Goal: Task Accomplishment & Management: Manage account settings

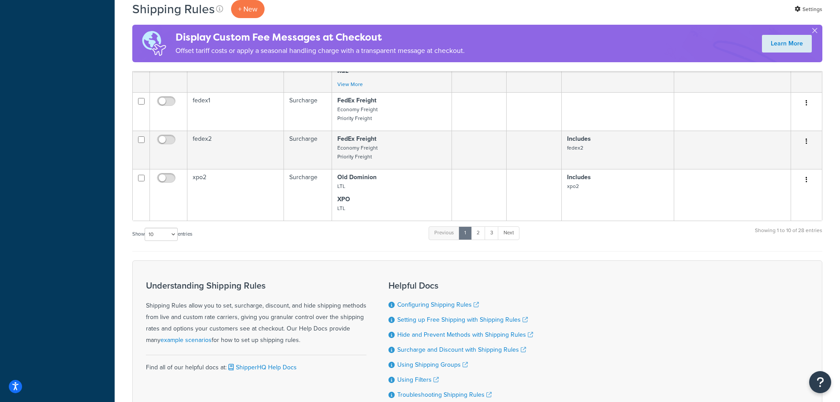
scroll to position [838, 0]
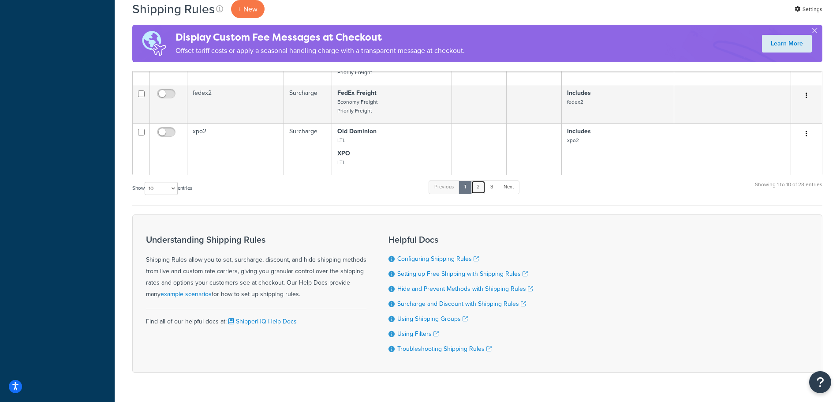
click at [482, 187] on link "2" at bounding box center [478, 186] width 15 height 13
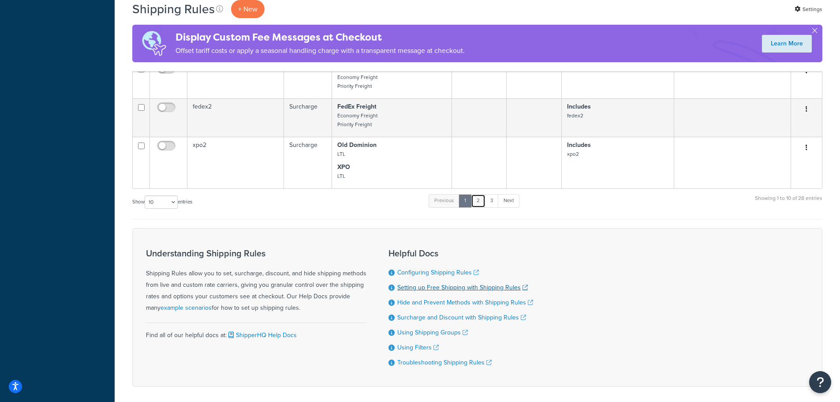
scroll to position [865, 0]
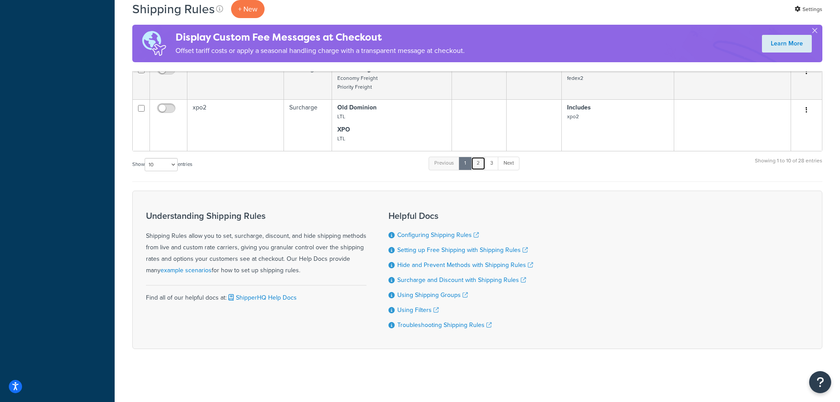
click at [483, 164] on link "2" at bounding box center [478, 163] width 15 height 13
click at [476, 164] on link "2" at bounding box center [478, 163] width 15 height 13
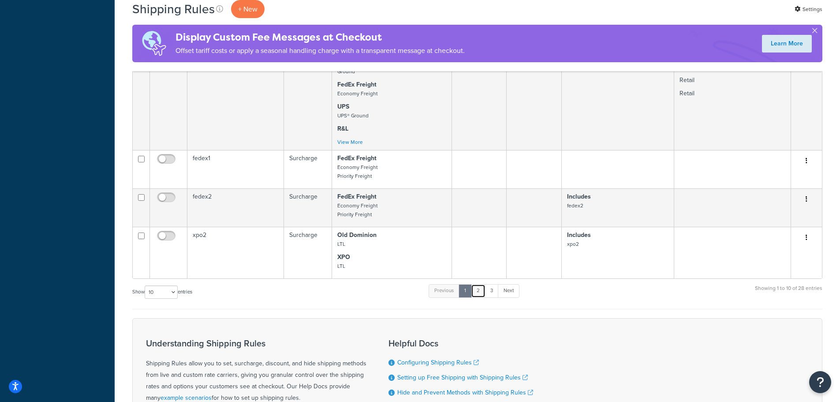
scroll to position [777, 0]
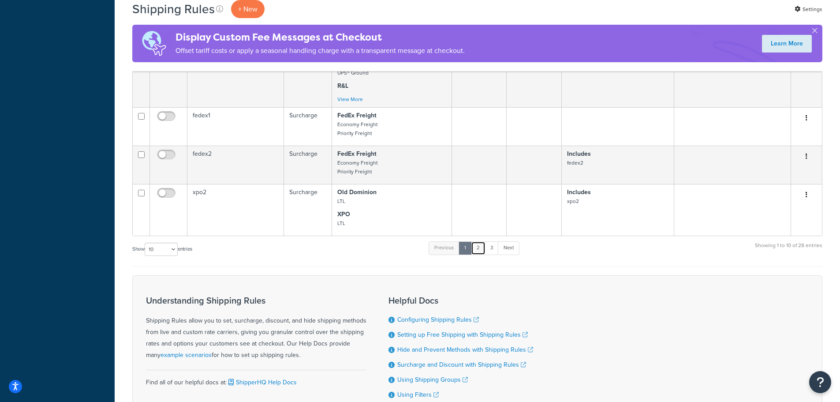
click at [480, 250] on link "2" at bounding box center [478, 247] width 15 height 13
click at [494, 252] on link "3" at bounding box center [492, 247] width 14 height 13
click at [482, 251] on link "2" at bounding box center [478, 247] width 15 height 13
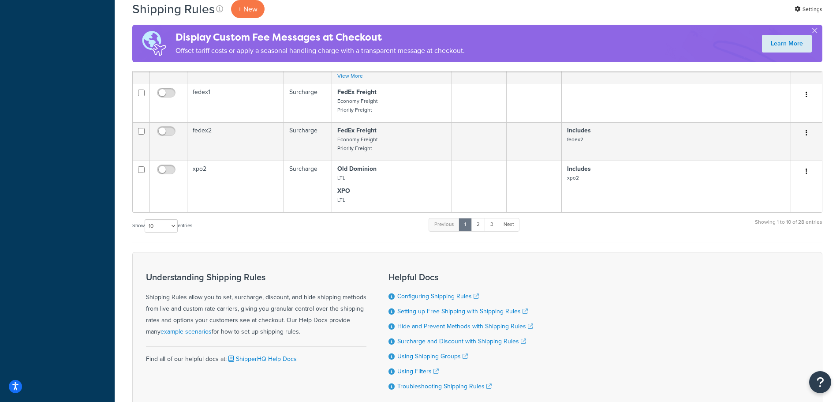
scroll to position [820, 0]
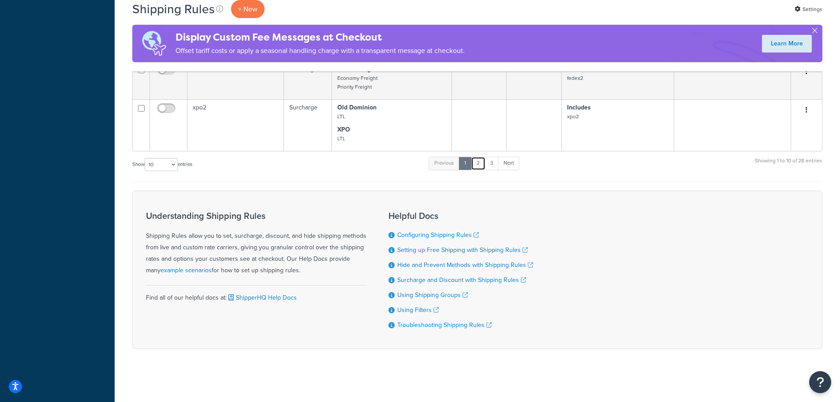
click at [478, 157] on link "2" at bounding box center [478, 163] width 15 height 13
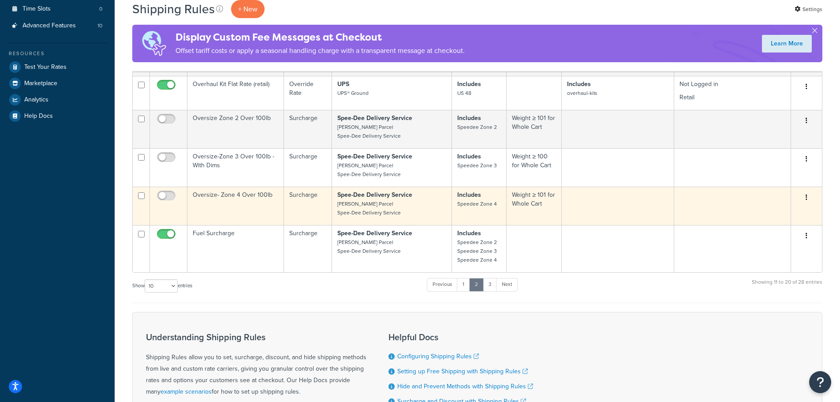
scroll to position [309, 0]
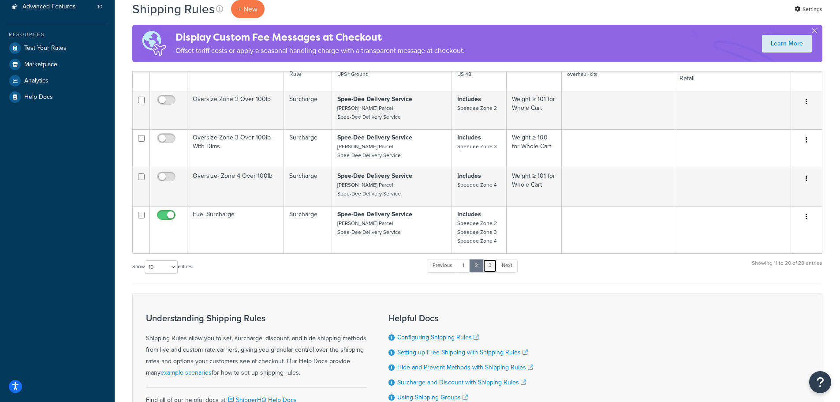
click at [491, 269] on link "3" at bounding box center [490, 265] width 14 height 13
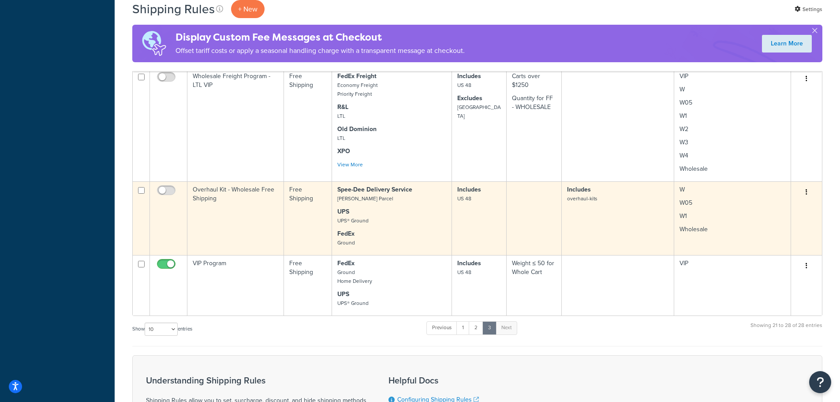
scroll to position [434, 0]
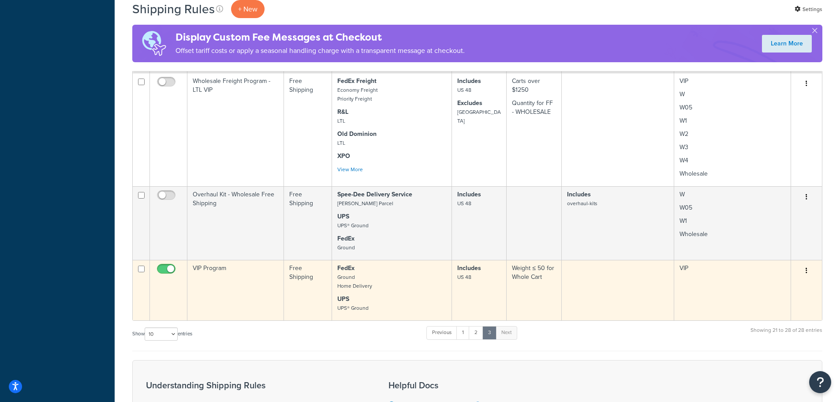
click at [238, 300] on td "VIP Program" at bounding box center [235, 290] width 97 height 60
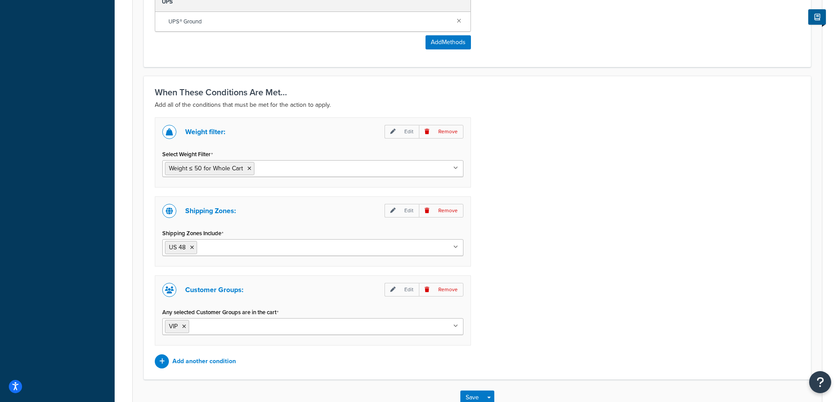
scroll to position [617, 0]
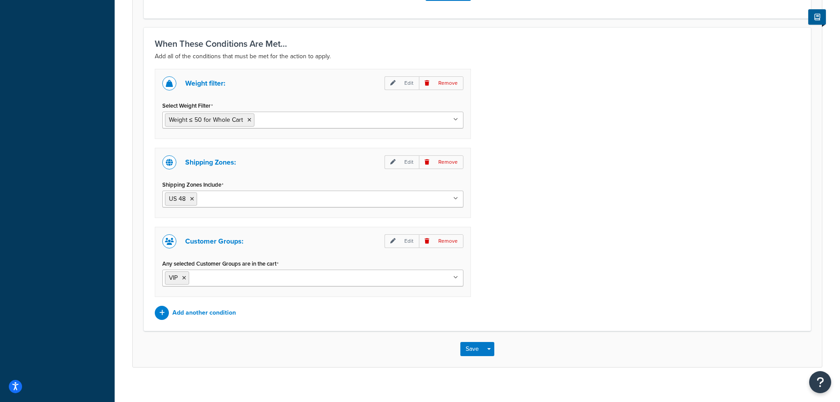
click at [291, 121] on input "Select Weight Filter" at bounding box center [296, 120] width 78 height 10
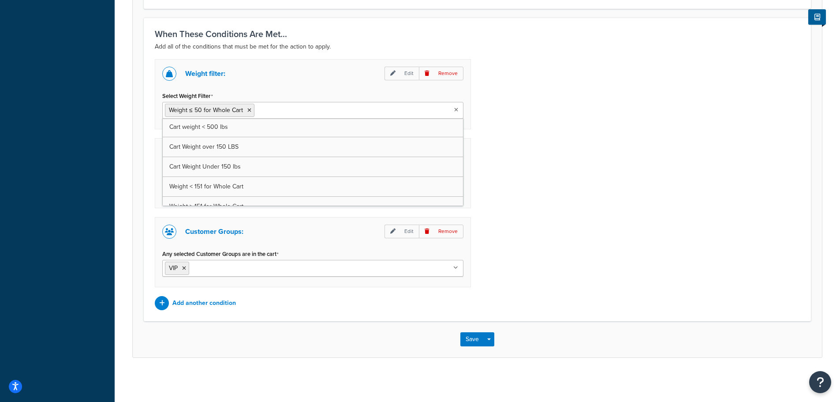
scroll to position [0, 0]
click at [555, 141] on div "Weight filter: Edit Remove Select Weight Filter Weight ≤ 50 for Whole Cart Cart…" at bounding box center [477, 184] width 658 height 251
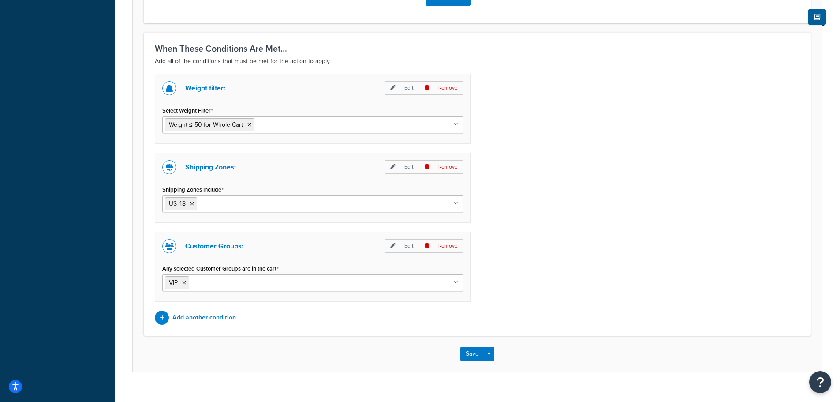
scroll to position [628, 0]
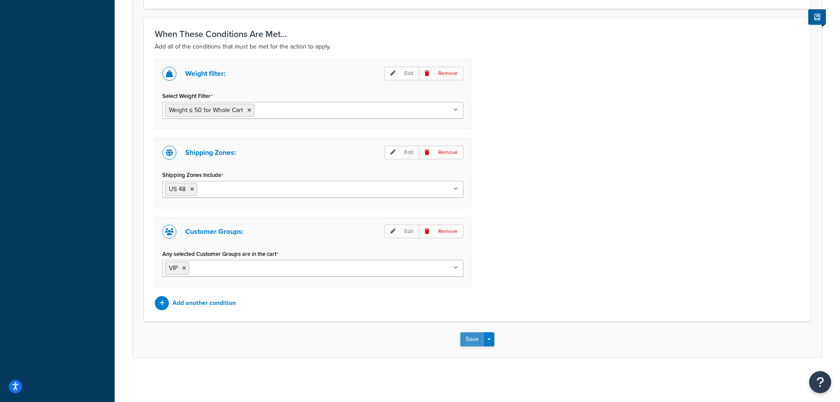
click at [461, 336] on button "Save" at bounding box center [472, 339] width 24 height 14
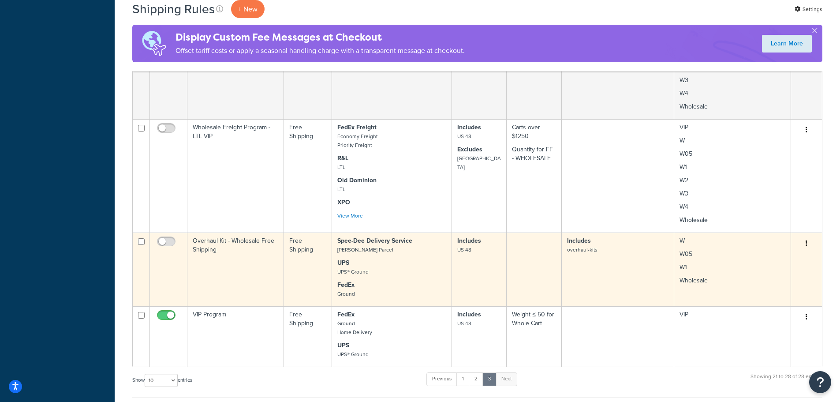
scroll to position [441, 0]
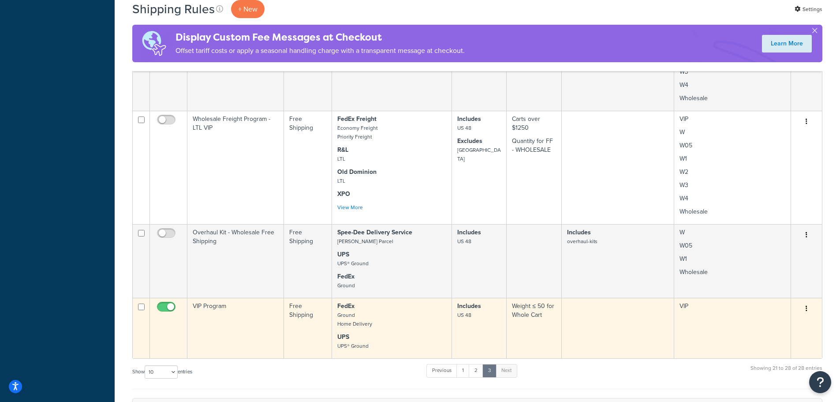
click at [236, 326] on td "VIP Program" at bounding box center [235, 328] width 97 height 60
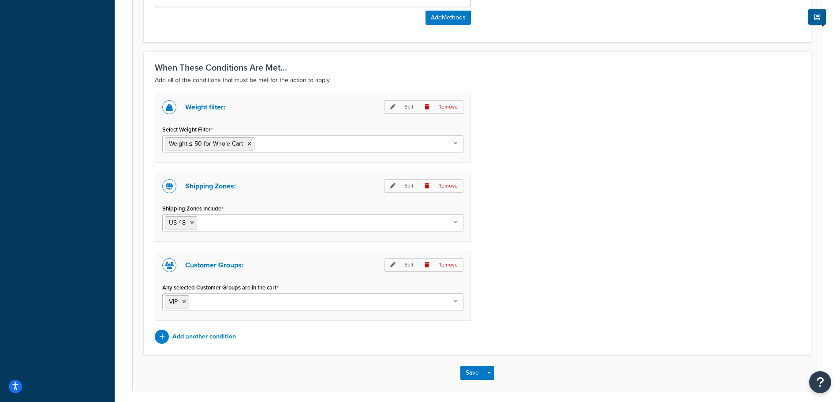
scroll to position [628, 0]
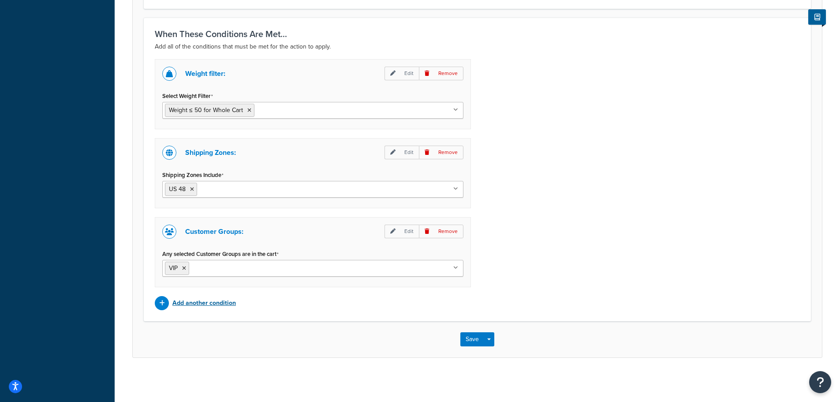
click at [201, 306] on p "Add another condition" at bounding box center [204, 303] width 64 height 12
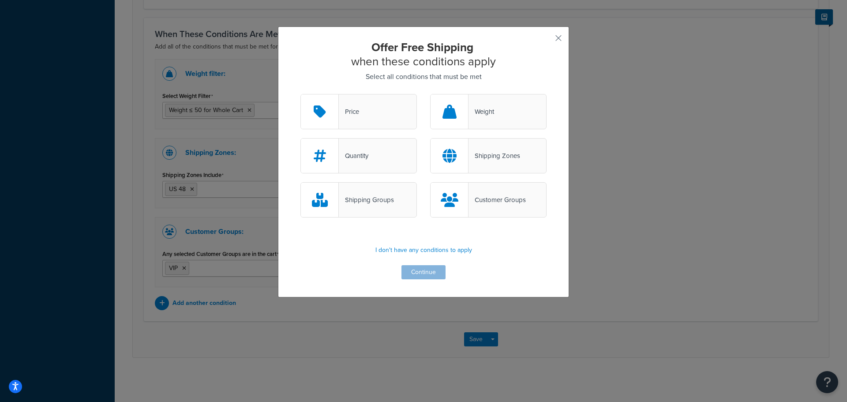
click at [672, 181] on div "Offer Free Shipping when these conditions apply Select all conditions that must…" at bounding box center [423, 201] width 847 height 402
click at [546, 40] on button "button" at bounding box center [545, 41] width 2 height 2
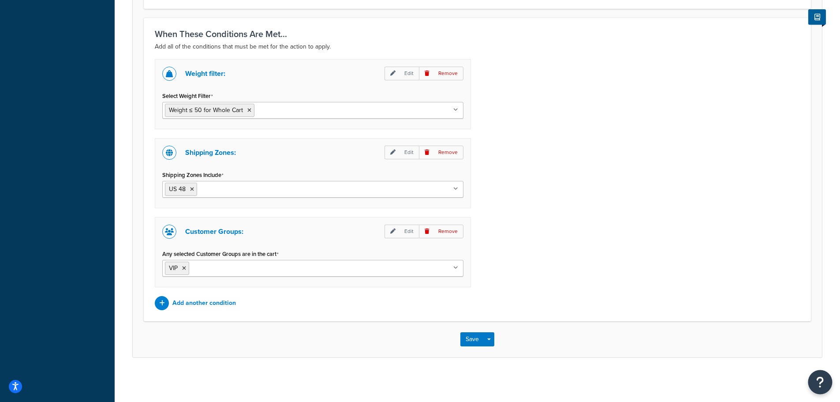
click at [815, 384] on button "Open Resource Center" at bounding box center [820, 382] width 24 height 24
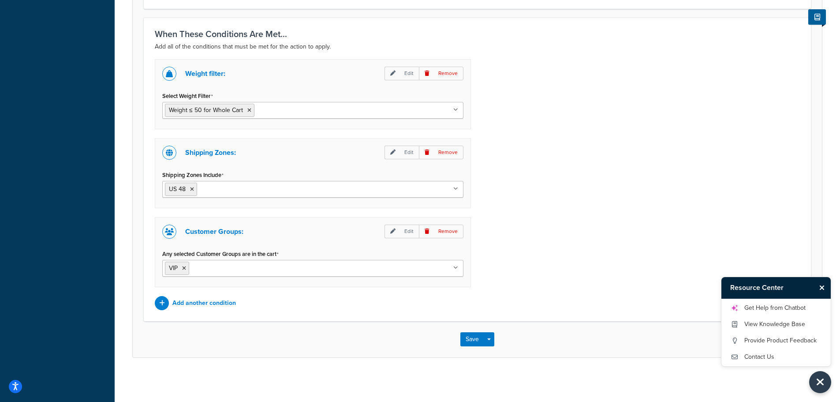
click at [574, 231] on div "Weight filter: Edit Remove Select Weight Filter Weight ≤ 50 for Whole Cart Cart…" at bounding box center [477, 184] width 658 height 251
click at [823, 286] on icon "Close Resource Center" at bounding box center [821, 287] width 5 height 7
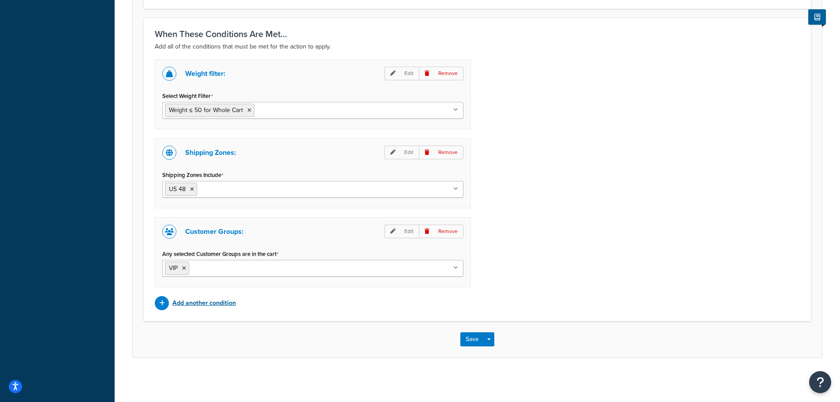
click at [183, 300] on p "Add another condition" at bounding box center [204, 303] width 64 height 12
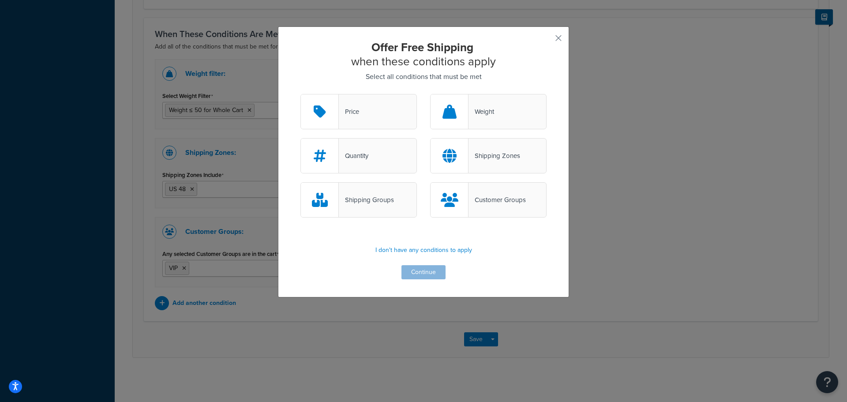
click at [590, 189] on div "Offer Free Shipping when these conditions apply Select all conditions that must…" at bounding box center [423, 201] width 847 height 402
click at [546, 40] on button "button" at bounding box center [545, 41] width 2 height 2
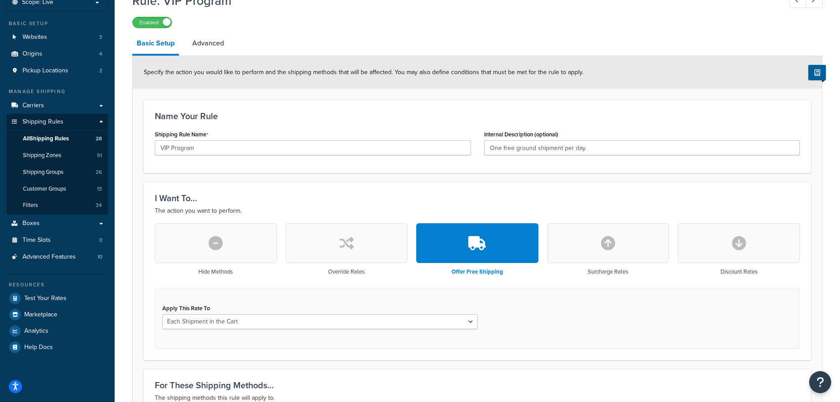
scroll to position [55, 0]
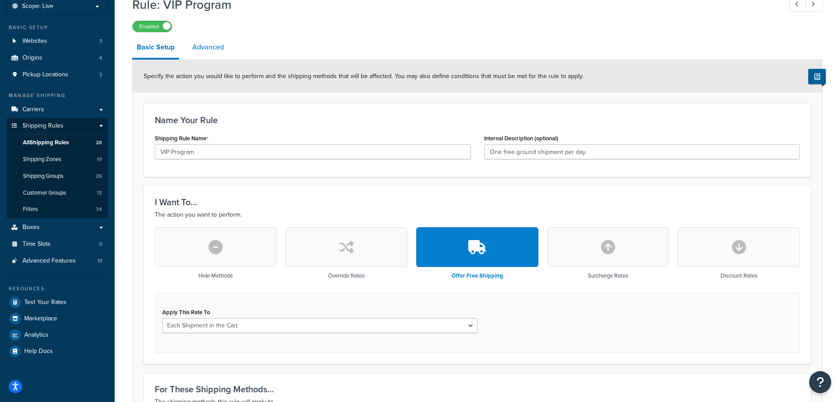
click at [209, 52] on link "Advanced" at bounding box center [208, 47] width 41 height 21
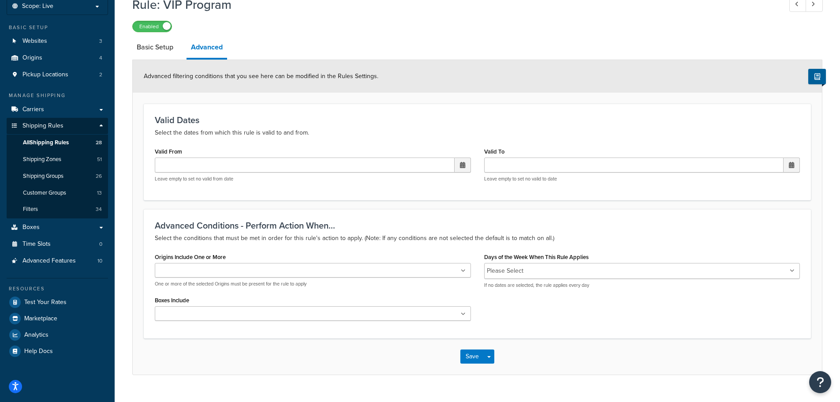
click at [572, 259] on label "Days of the Week When This Rule Applies" at bounding box center [536, 257] width 105 height 7
click at [572, 266] on input "Days of the Week When This Rule Applies" at bounding box center [565, 271] width 78 height 10
click at [646, 234] on p "Select the conditions that must be met in order for this rule's action to apply…" at bounding box center [477, 238] width 645 height 11
click at [567, 269] on input "Days of the Week When This Rule Applies" at bounding box center [565, 271] width 78 height 10
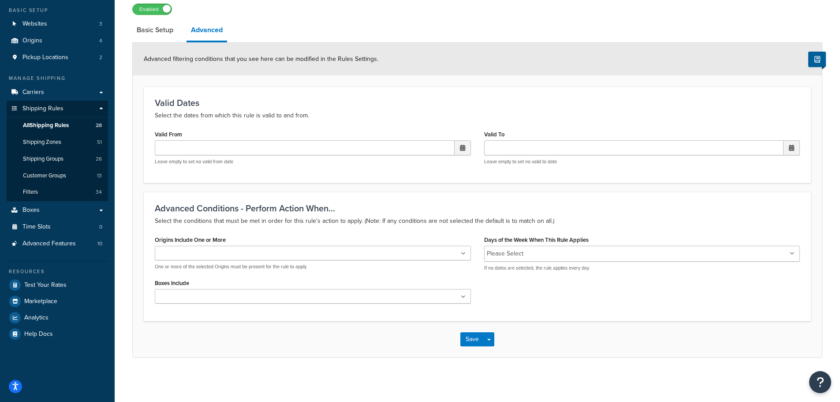
click at [613, 222] on p "Select the conditions that must be met in order for this rule's action to apply…" at bounding box center [477, 221] width 645 height 11
click at [190, 255] on input "Origins Include One or More" at bounding box center [196, 254] width 78 height 10
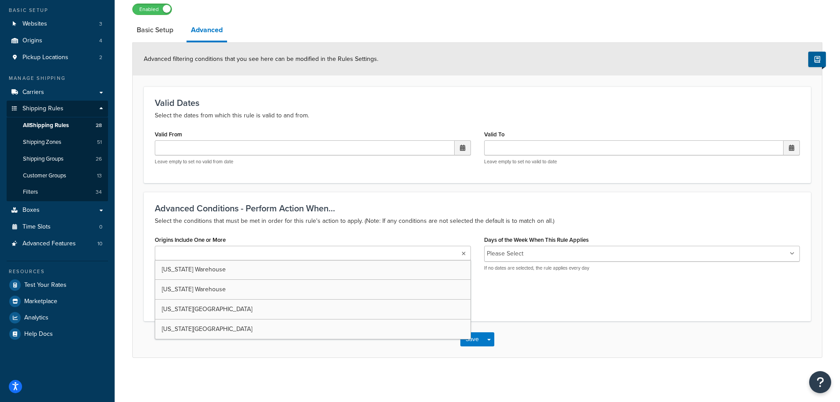
click at [248, 210] on h3 "Advanced Conditions - Perform Action When..." at bounding box center [477, 208] width 645 height 10
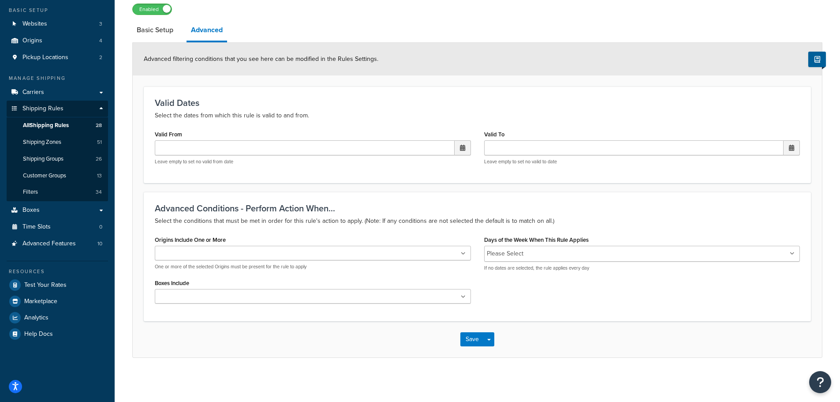
click at [199, 299] on input "Boxes Include" at bounding box center [196, 297] width 78 height 10
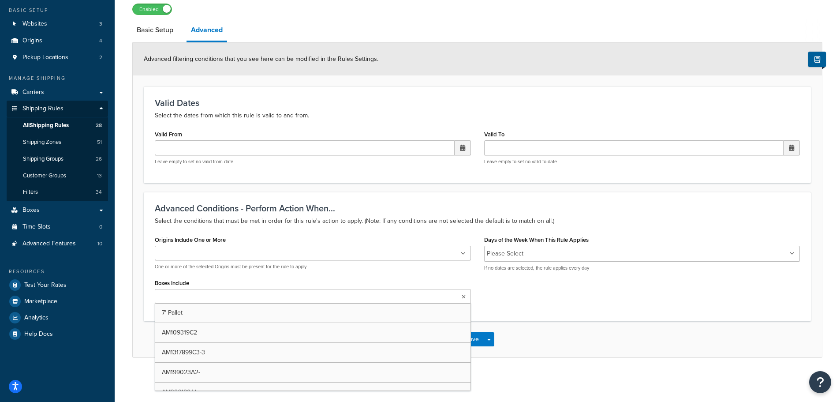
click at [199, 299] on input "Boxes Include" at bounding box center [196, 297] width 78 height 10
click at [634, 320] on div "Advanced Conditions - Perform Action When... Select the conditions that must be…" at bounding box center [477, 256] width 667 height 129
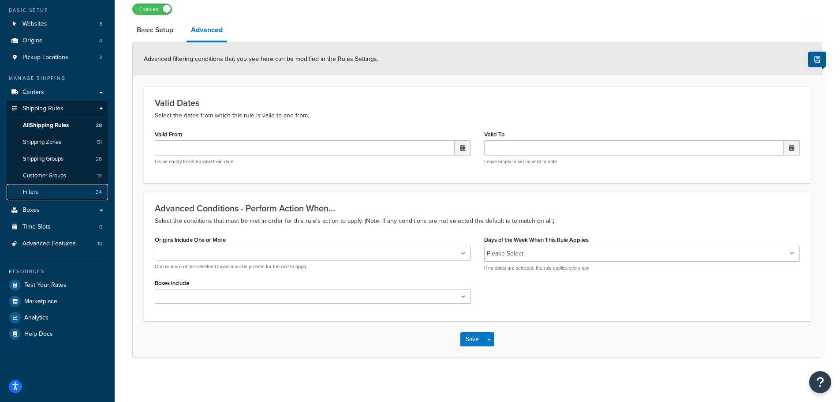
click at [50, 190] on link "Filters 34" at bounding box center [57, 192] width 101 height 16
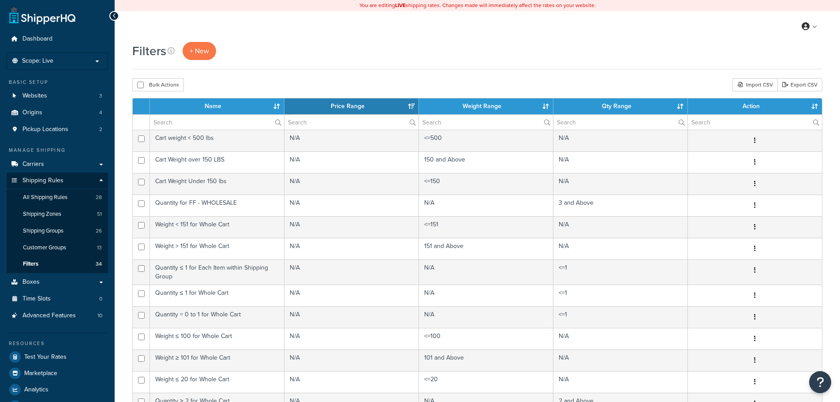
select select "15"
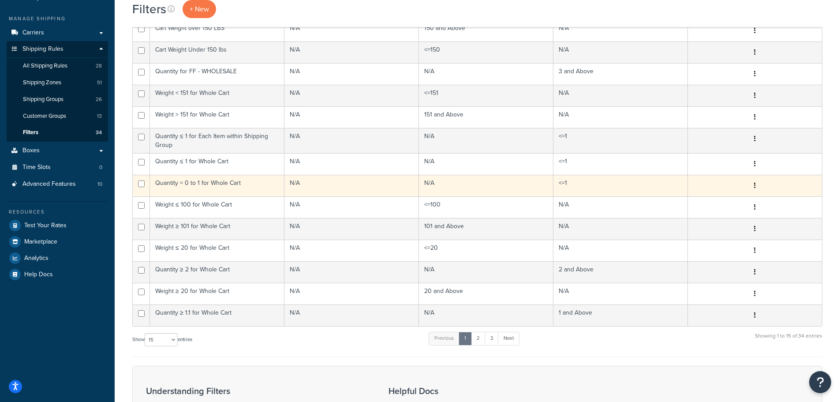
scroll to position [132, 0]
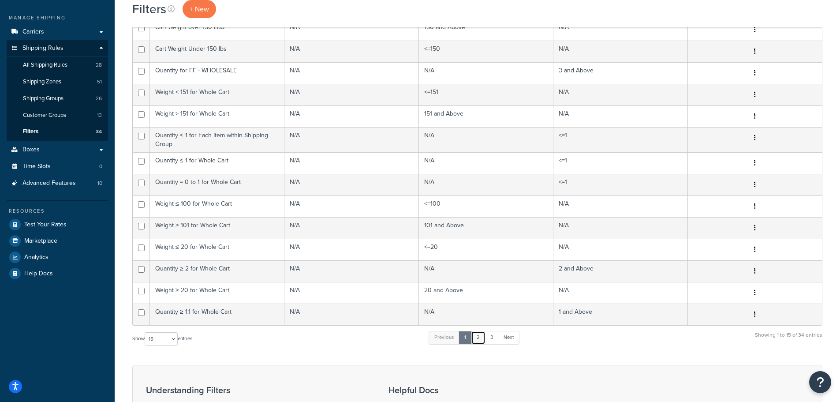
click at [481, 341] on link "2" at bounding box center [478, 337] width 15 height 13
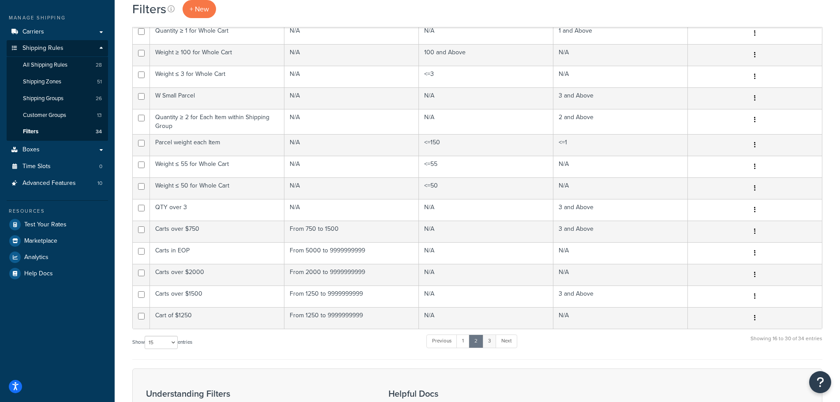
click at [489, 350] on ul "Previous 1 2 3 Next" at bounding box center [471, 342] width 90 height 17
click at [488, 345] on link "3" at bounding box center [489, 340] width 14 height 13
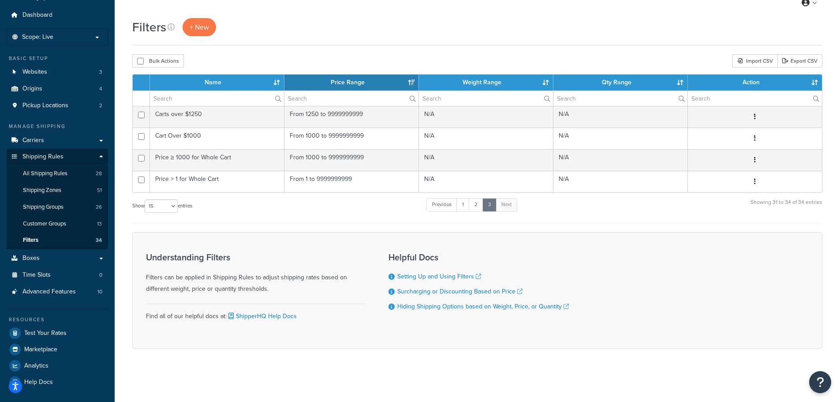
scroll to position [24, 0]
click at [443, 204] on link "Previous" at bounding box center [441, 204] width 31 height 13
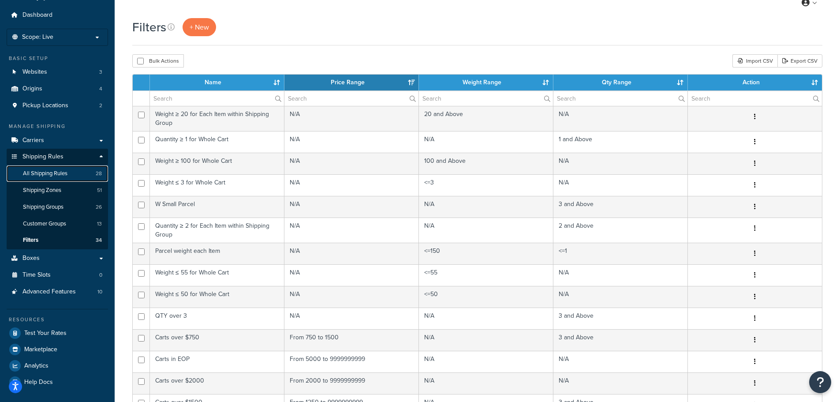
click at [52, 169] on link "All Shipping Rules 28" at bounding box center [57, 173] width 101 height 16
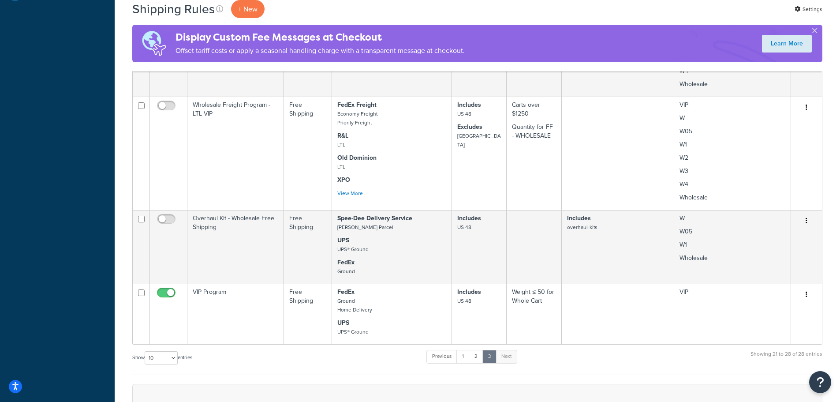
scroll to position [518, 0]
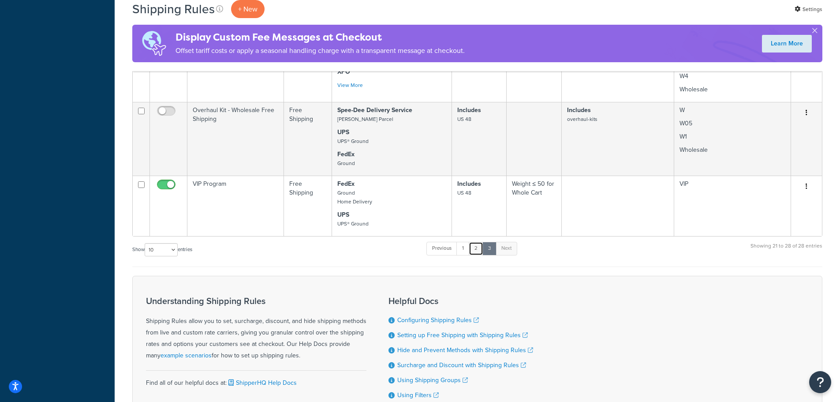
click at [474, 246] on link "2" at bounding box center [476, 248] width 15 height 13
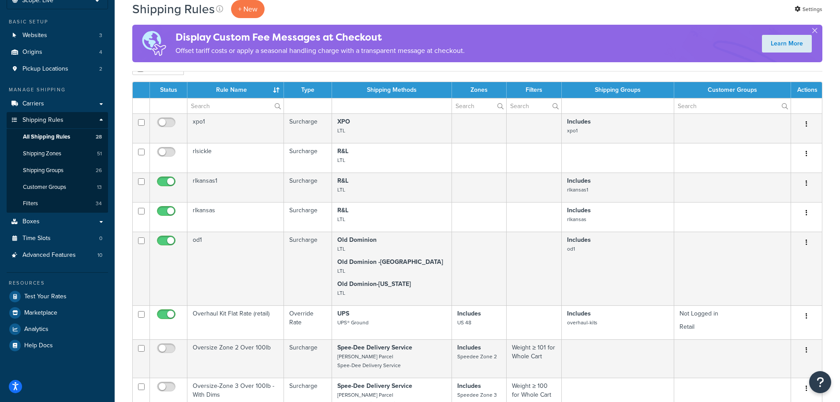
scroll to position [414, 0]
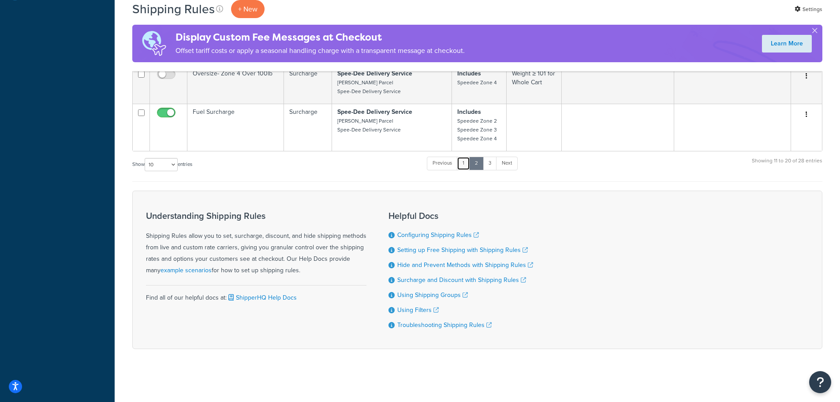
click at [466, 163] on link "1" at bounding box center [463, 163] width 13 height 13
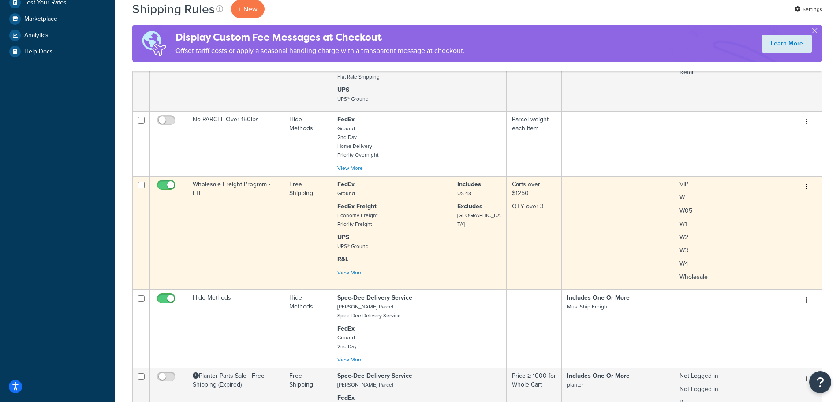
scroll to position [339, 0]
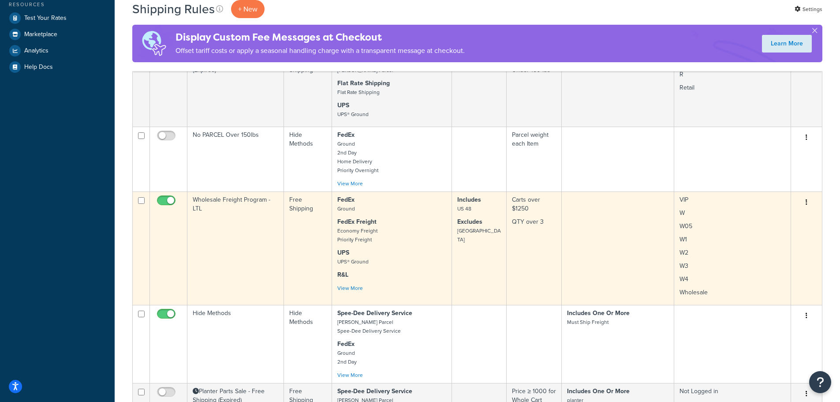
click at [247, 258] on td "Wholesale Freight Program - LTL" at bounding box center [235, 247] width 97 height 113
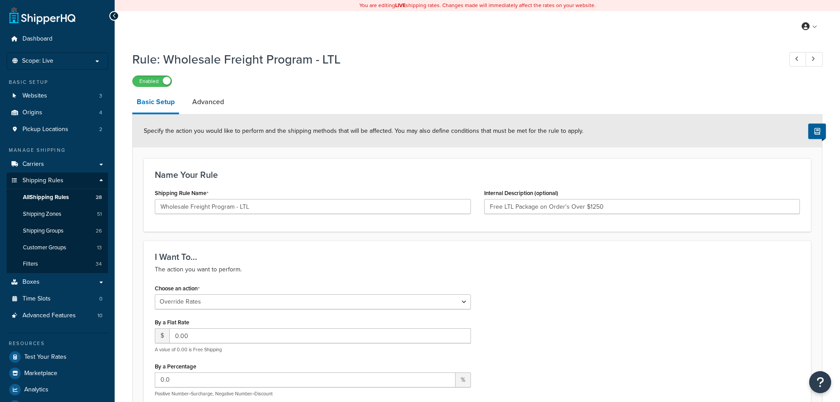
select select "OVERRIDE"
click at [211, 97] on link "Advanced" at bounding box center [208, 101] width 41 height 21
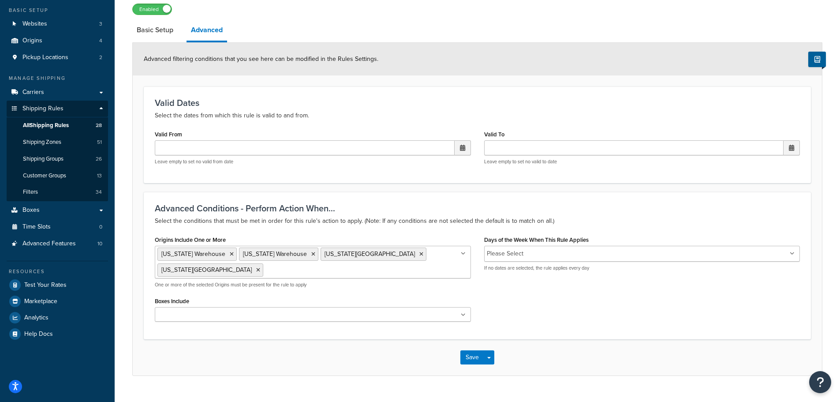
scroll to position [91, 0]
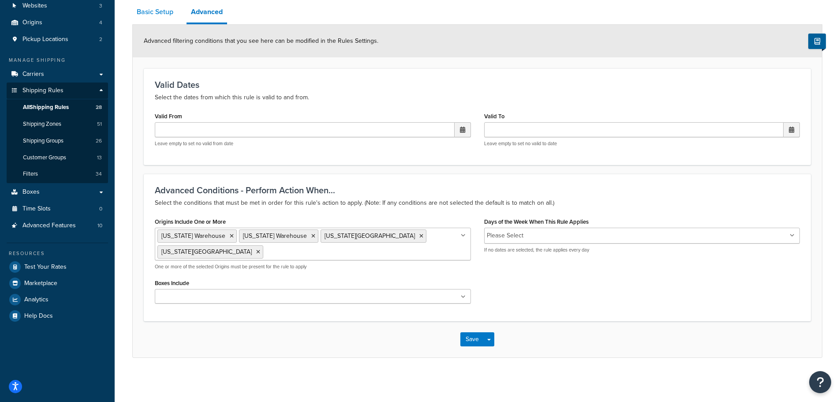
click at [161, 8] on link "Basic Setup" at bounding box center [154, 11] width 45 height 21
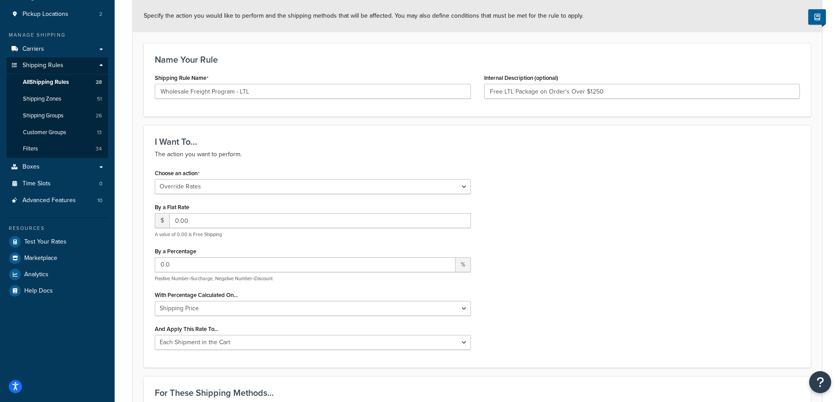
scroll to position [179, 0]
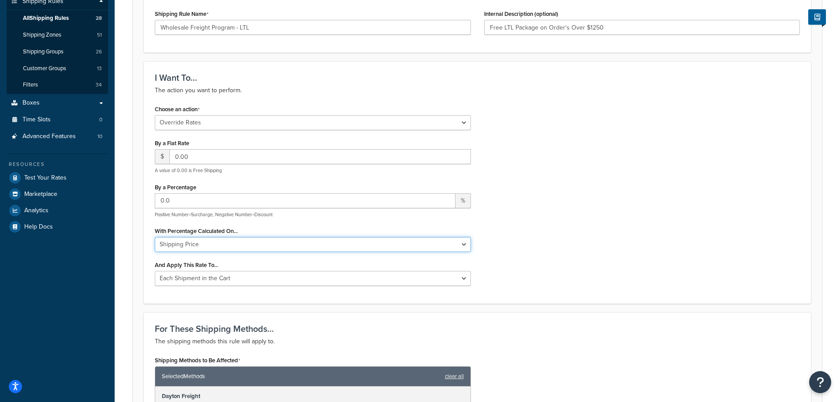
click at [206, 243] on select "Shipping Price Order Value" at bounding box center [313, 244] width 316 height 15
click at [211, 284] on select "Each Shipment in the Cart Each Origin in the Cart Each Shipping Group in the Ca…" at bounding box center [313, 278] width 316 height 15
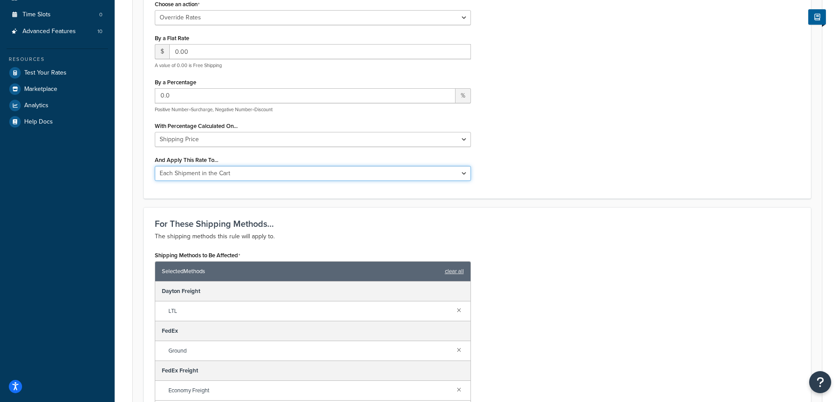
scroll to position [223, 0]
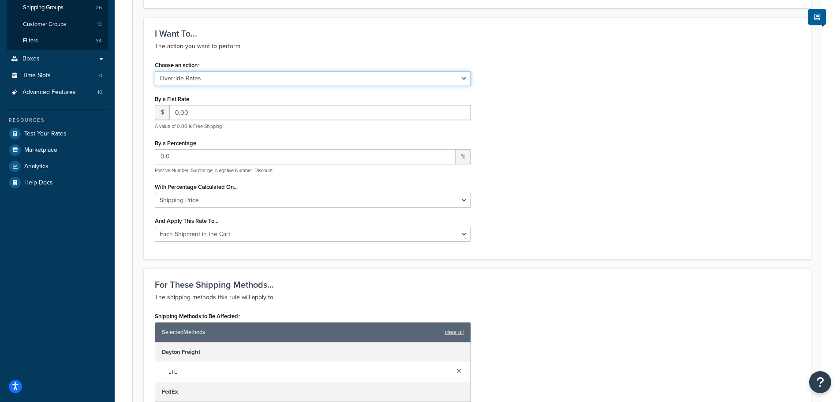
click at [188, 78] on select "Choose an action Override Rates Surcharge or discount rates Hide a shipping met…" at bounding box center [313, 78] width 316 height 15
select select "SURCHARGE"
click at [155, 72] on select "Choose an action Override Rates Surcharge or discount rates Hide a shipping met…" at bounding box center [313, 78] width 316 height 15
select select "CART"
click at [207, 79] on select "Choose an action Override Rates Surcharge or discount rates Hide a shipping met…" at bounding box center [313, 78] width 316 height 15
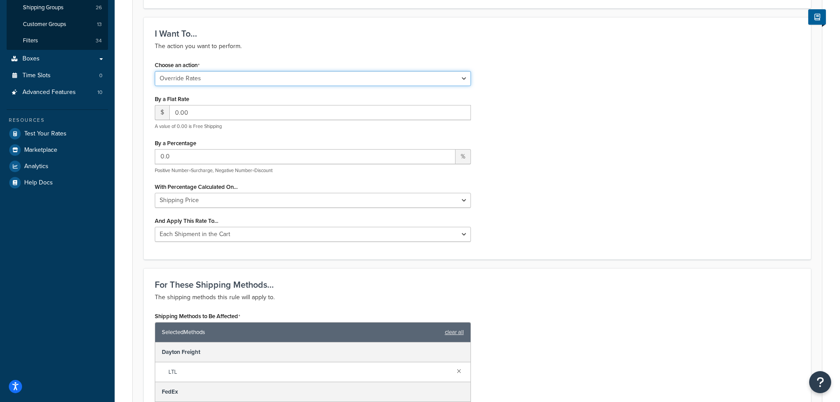
click at [155, 72] on select "Choose an action Override Rates Surcharge or discount rates Hide a shipping met…" at bounding box center [313, 78] width 316 height 15
click at [227, 75] on select "Choose an action Override Rates Surcharge or discount rates Hide a shipping met…" at bounding box center [313, 78] width 316 height 15
click at [225, 76] on select "Choose an action Override Rates Surcharge or discount rates Hide a shipping met…" at bounding box center [313, 78] width 316 height 15
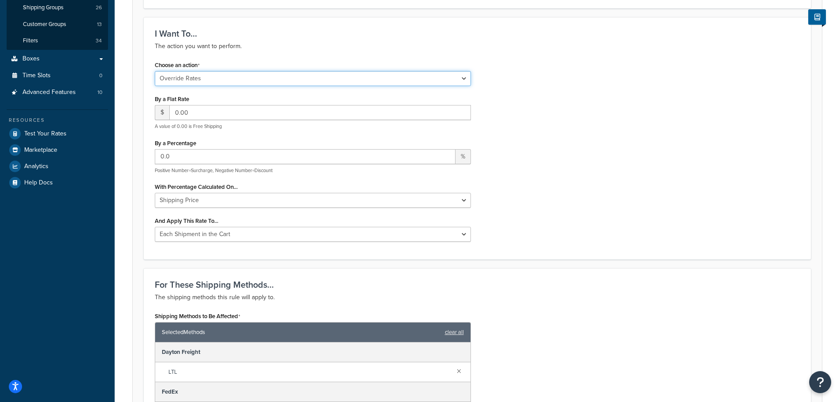
click at [225, 76] on select "Choose an action Override Rates Surcharge or discount rates Hide a shipping met…" at bounding box center [313, 78] width 316 height 15
select select "SURCHARGE"
click at [155, 72] on select "Choose an action Override Rates Surcharge or discount rates Hide a shipping met…" at bounding box center [313, 78] width 316 height 15
select select "CART"
drag, startPoint x: 173, startPoint y: 156, endPoint x: 120, endPoint y: 155, distance: 53.8
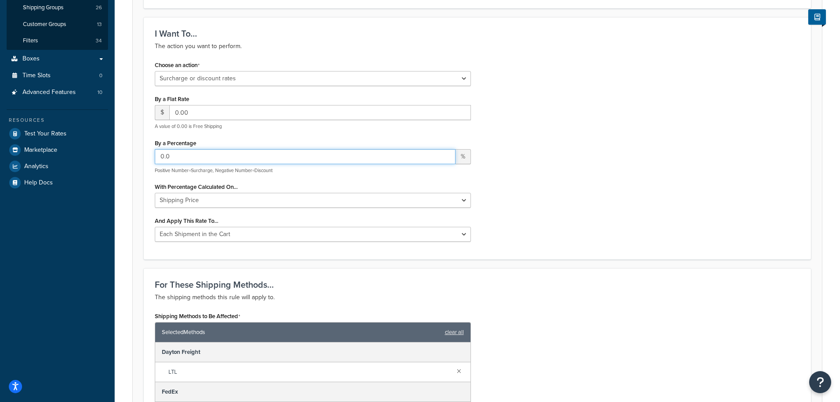
click at [120, 155] on div "Rule: Wholesale Freight Program - LTL Enabled Basic Setup Advanced Specify the …" at bounding box center [477, 399] width 725 height 1153
type input "-100"
click at [537, 188] on div "Choose an action Choose an action Override Rates Surcharge or discount rates Hi…" at bounding box center [477, 154] width 658 height 190
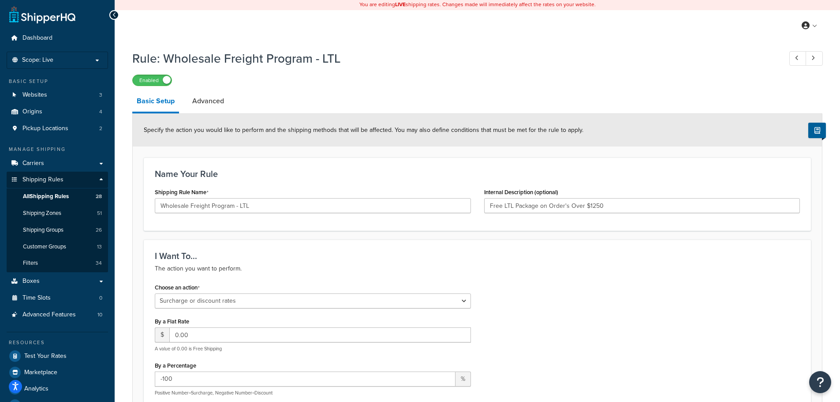
scroll to position [0, 0]
click at [71, 54] on li "Scope: Live" at bounding box center [57, 60] width 101 height 17
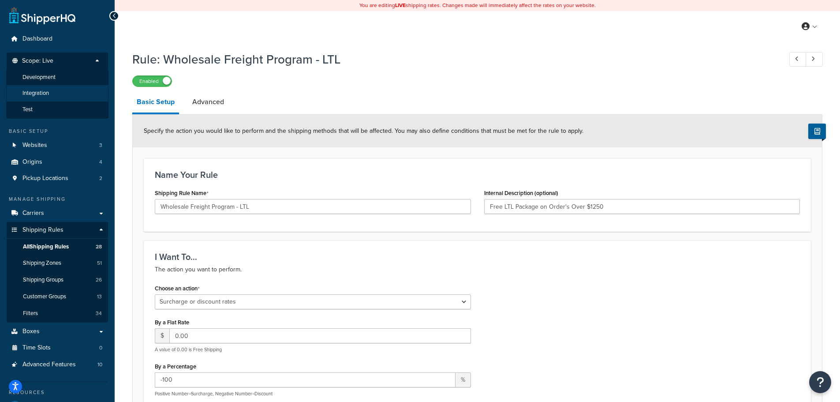
click at [58, 92] on li "Integration" at bounding box center [57, 93] width 102 height 16
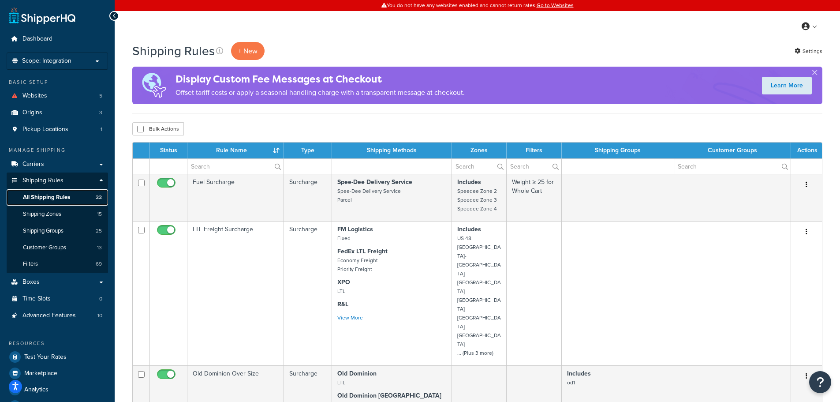
click at [64, 195] on span "All Shipping Rules" at bounding box center [46, 197] width 47 height 7
click at [44, 66] on li "Scope: Integration Live Development Test" at bounding box center [57, 60] width 101 height 17
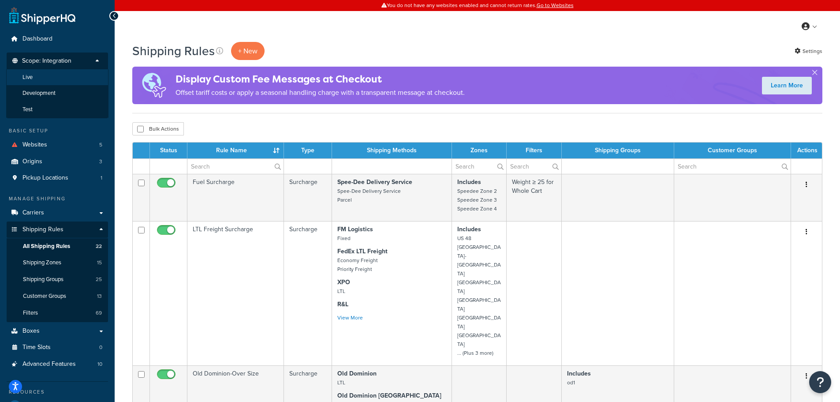
click at [45, 79] on li "Live" at bounding box center [57, 77] width 102 height 16
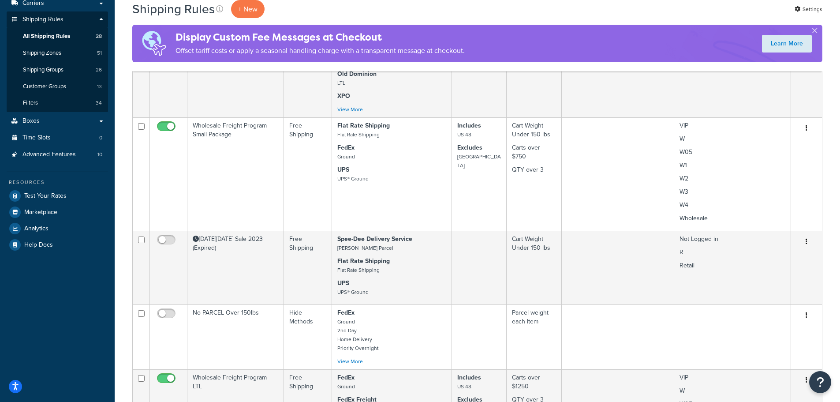
scroll to position [176, 0]
